Goal: Task Accomplishment & Management: Manage account settings

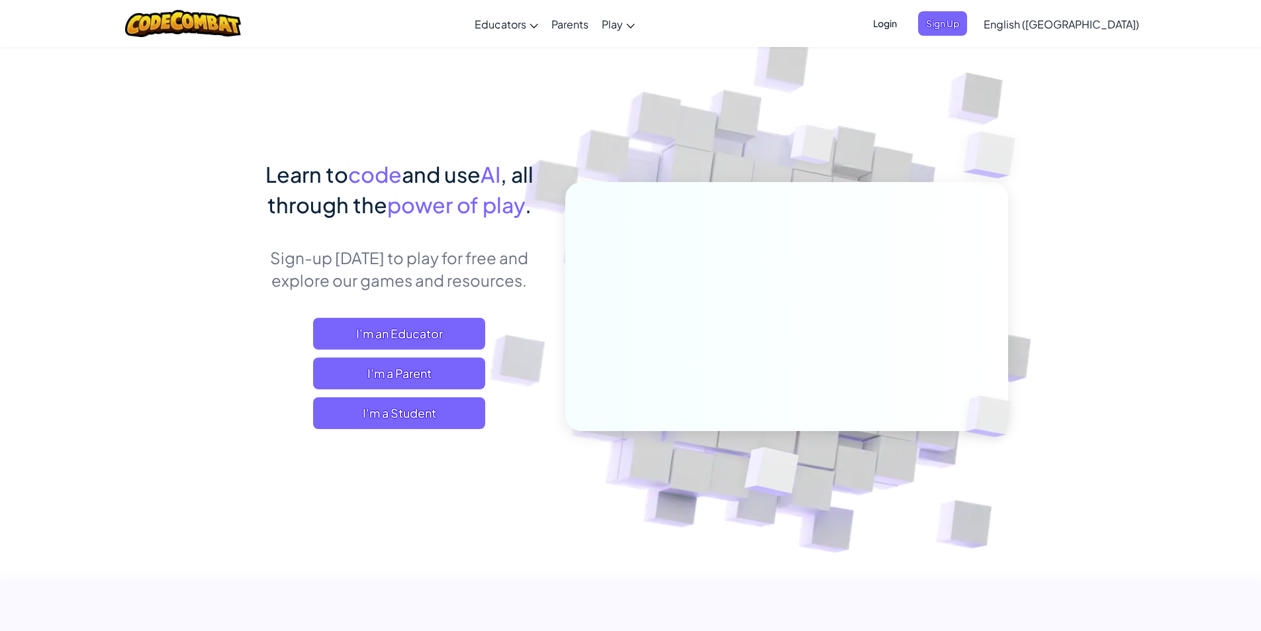
click at [940, 29] on ul "Login Sign Up" at bounding box center [916, 23] width 115 height 24
click at [905, 26] on span "Login" at bounding box center [885, 23] width 40 height 24
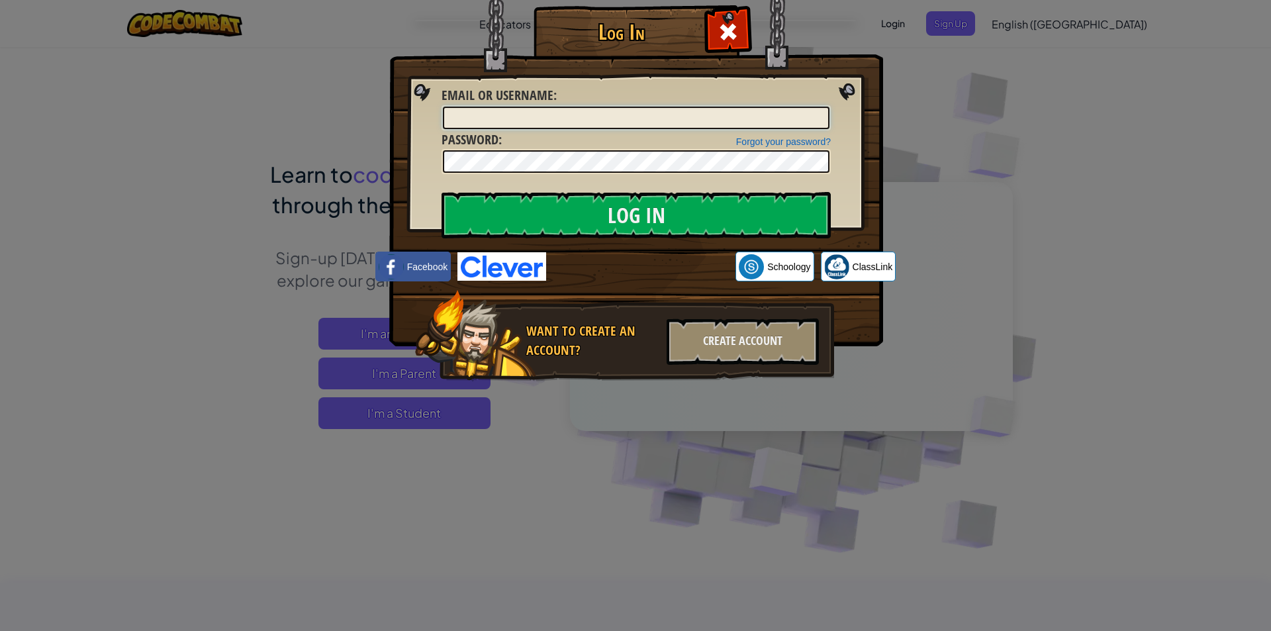
click at [721, 112] on input "Email or Username :" at bounding box center [636, 118] width 387 height 23
type input "TreyaL"
click at [442, 192] on input "Log In" at bounding box center [636, 215] width 389 height 46
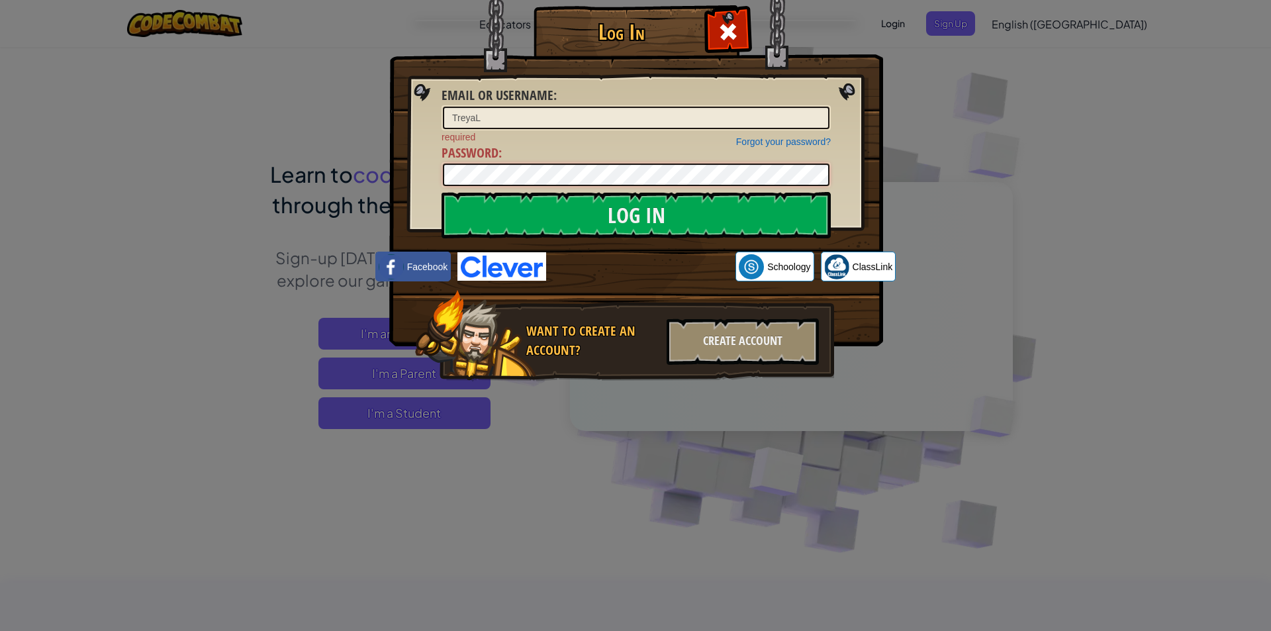
click at [442, 192] on input "Log In" at bounding box center [636, 215] width 389 height 46
